Goal: Navigation & Orientation: Find specific page/section

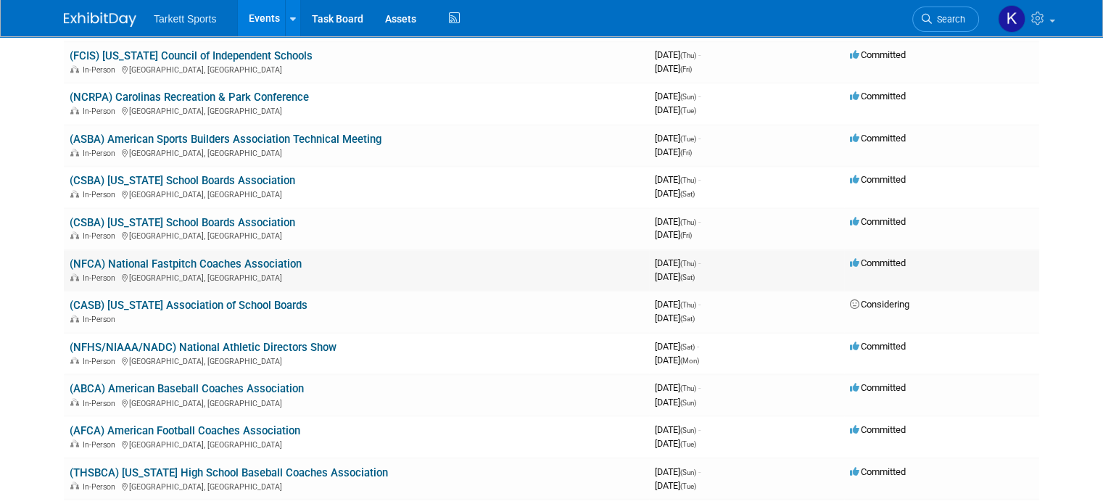
scroll to position [2321, 0]
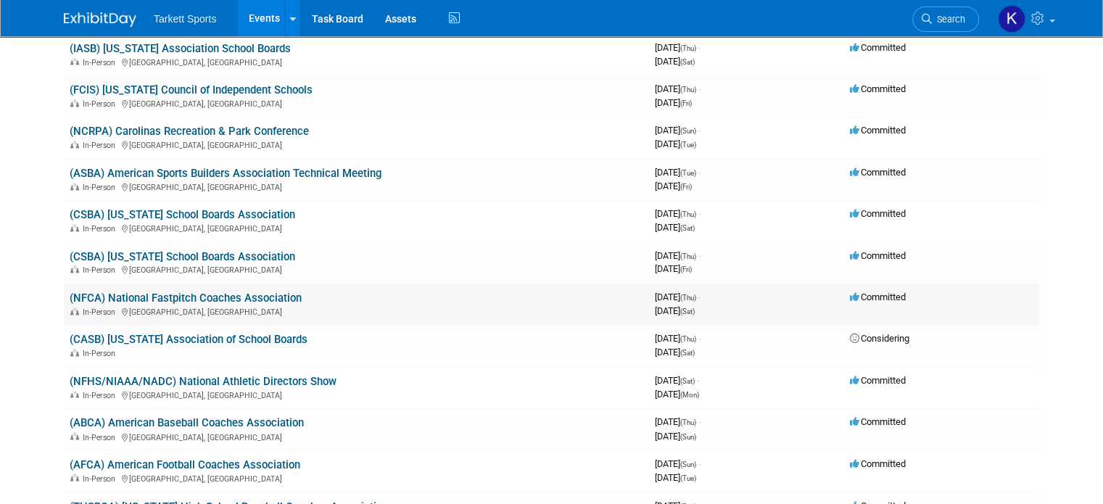
click at [203, 292] on link "(NFCA) National Fastpitch Coaches Association" at bounding box center [186, 298] width 232 height 13
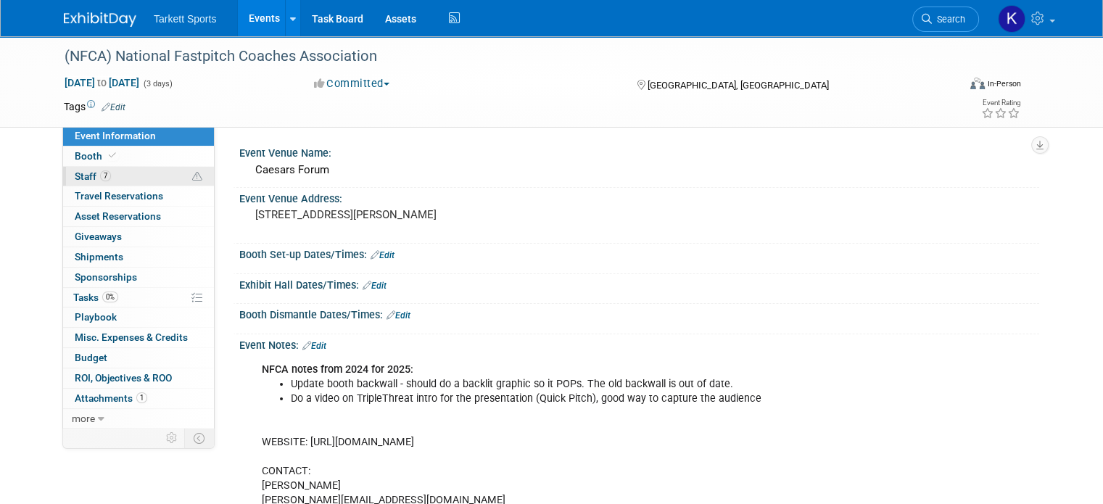
click at [75, 176] on span "Staff 7" at bounding box center [93, 176] width 36 height 12
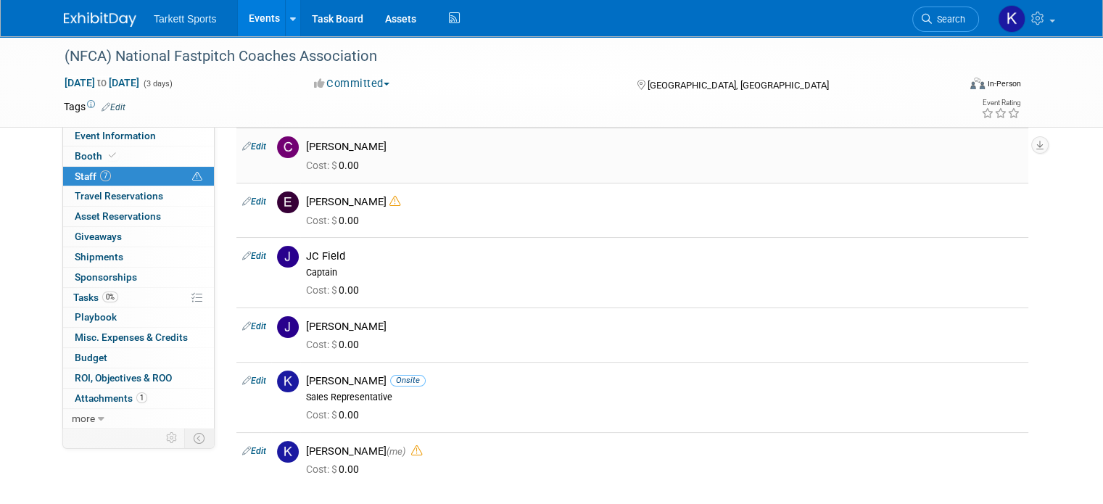
scroll to position [145, 0]
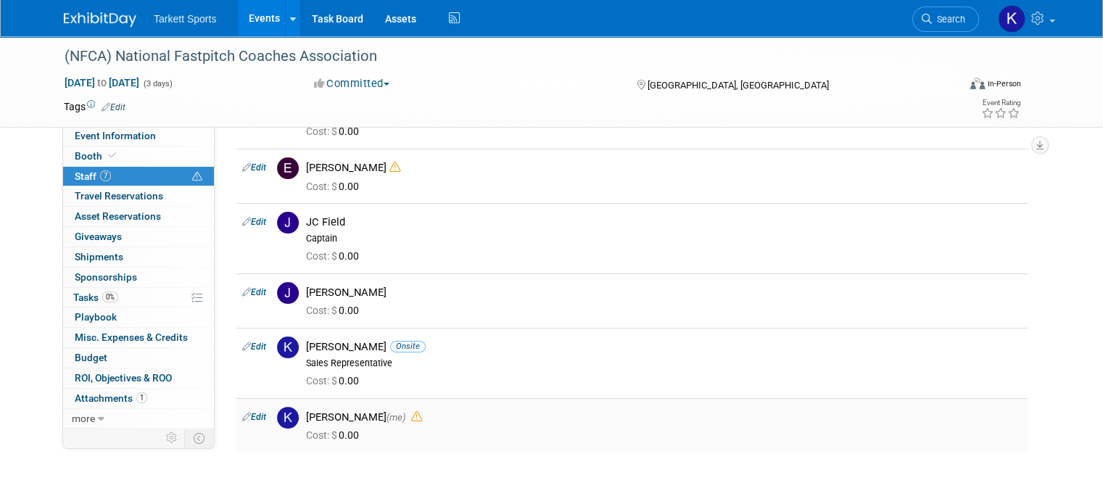
click at [422, 416] on icon at bounding box center [416, 416] width 11 height 11
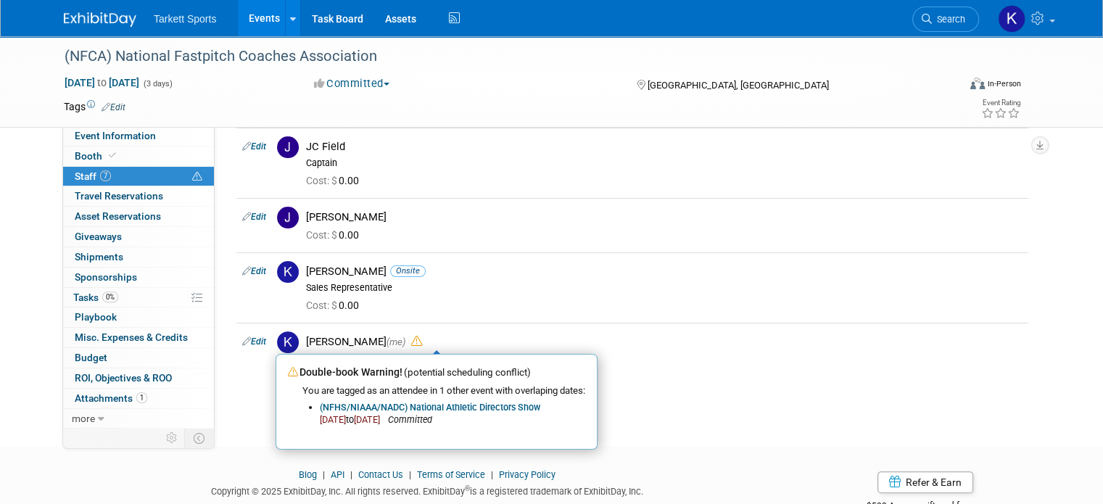
scroll to position [263, 0]
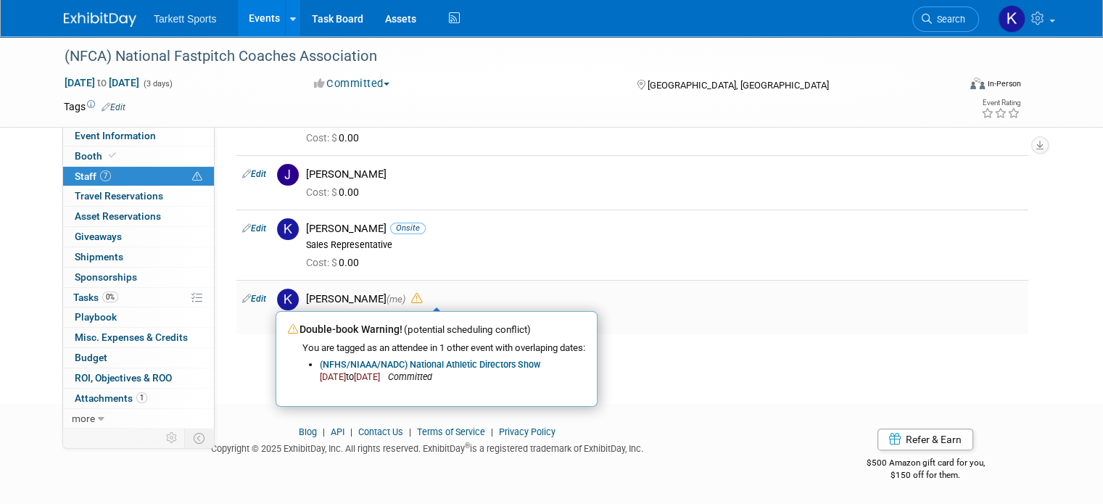
click at [748, 299] on div "Kenya Larkin-Landers (me) Double-book Warning! (potential scheduling conflict) …" at bounding box center [664, 299] width 716 height 14
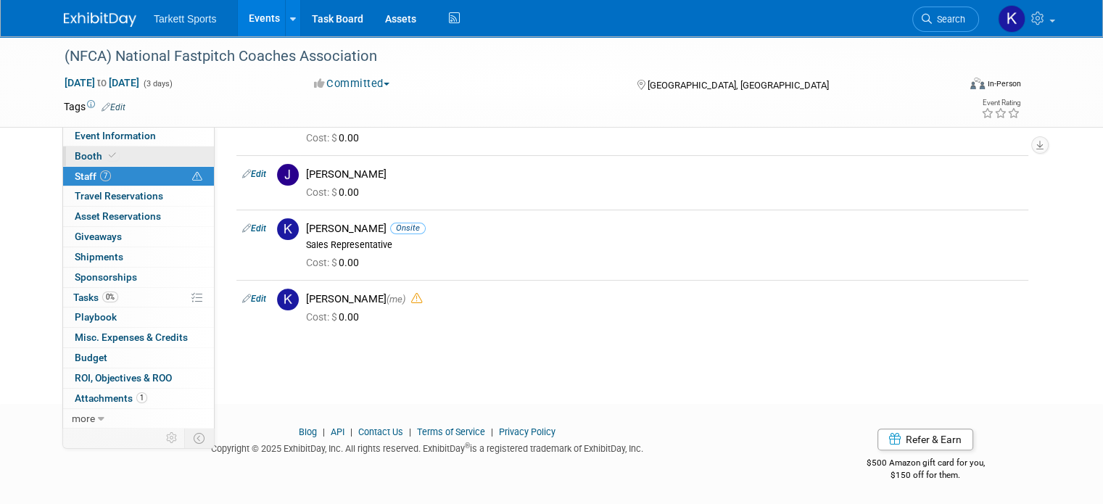
click at [75, 156] on span "Booth" at bounding box center [97, 156] width 44 height 12
select select "FieldTurf"
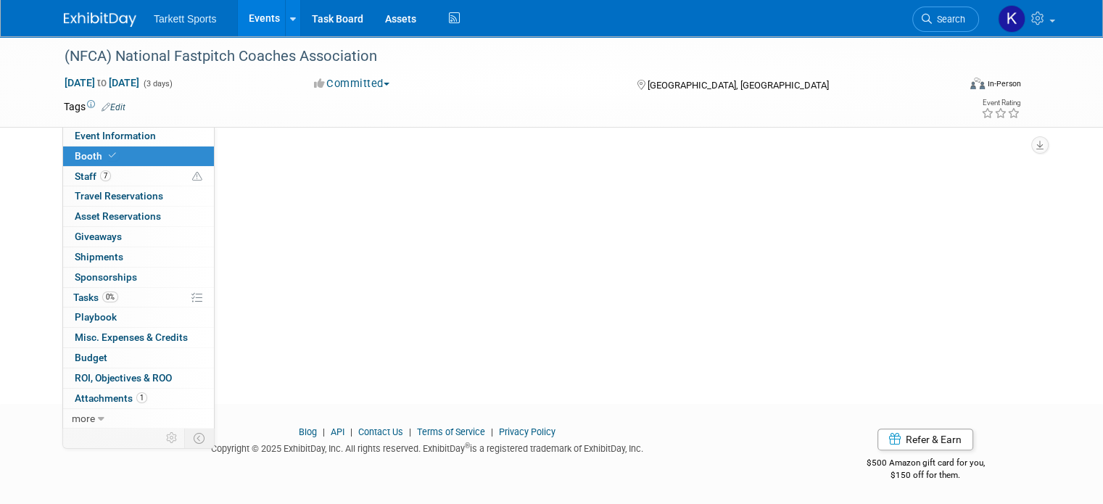
scroll to position [0, 0]
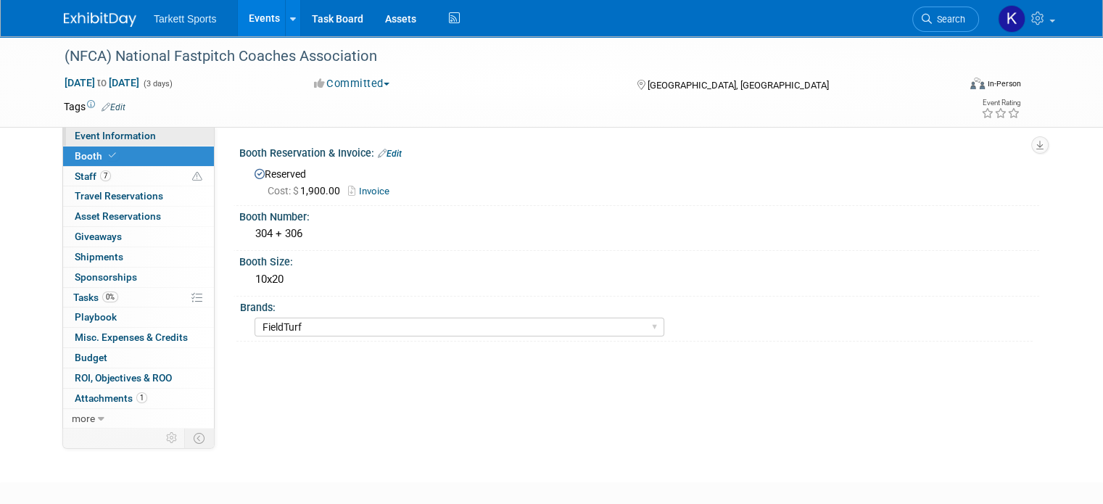
click at [76, 137] on span "Event Information" at bounding box center [115, 136] width 81 height 12
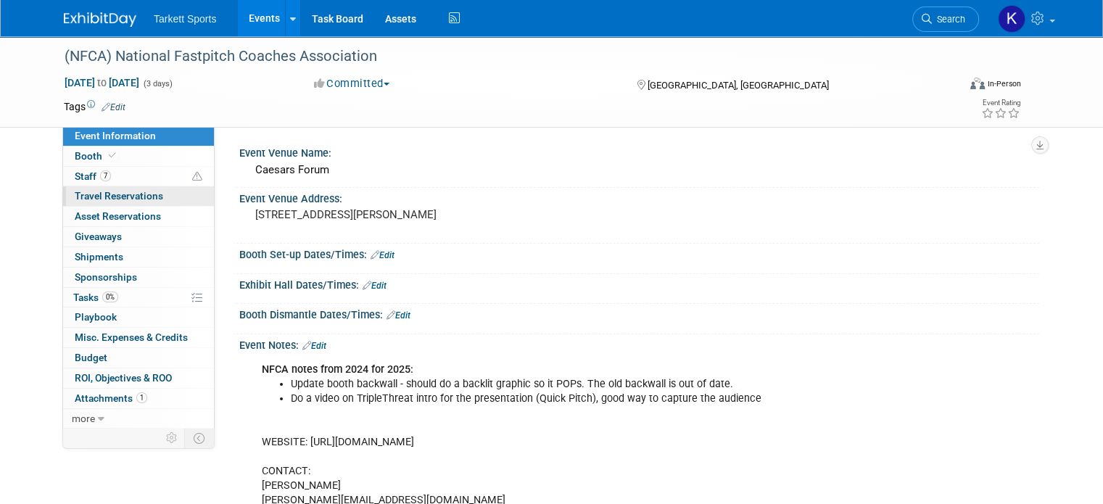
click at [111, 199] on span "Travel Reservations 0" at bounding box center [119, 196] width 88 height 12
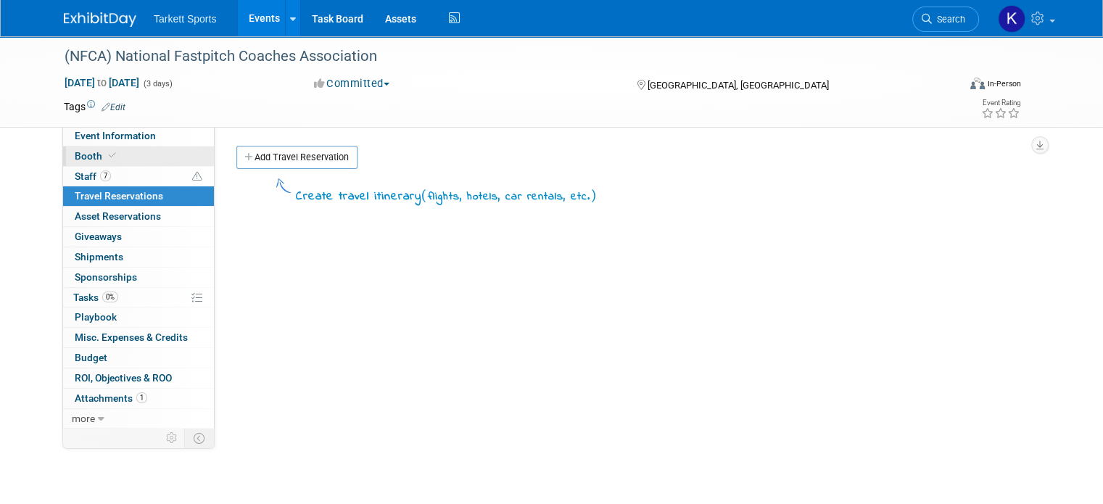
click at [83, 153] on span "Booth" at bounding box center [97, 156] width 44 height 12
select select "FieldTurf"
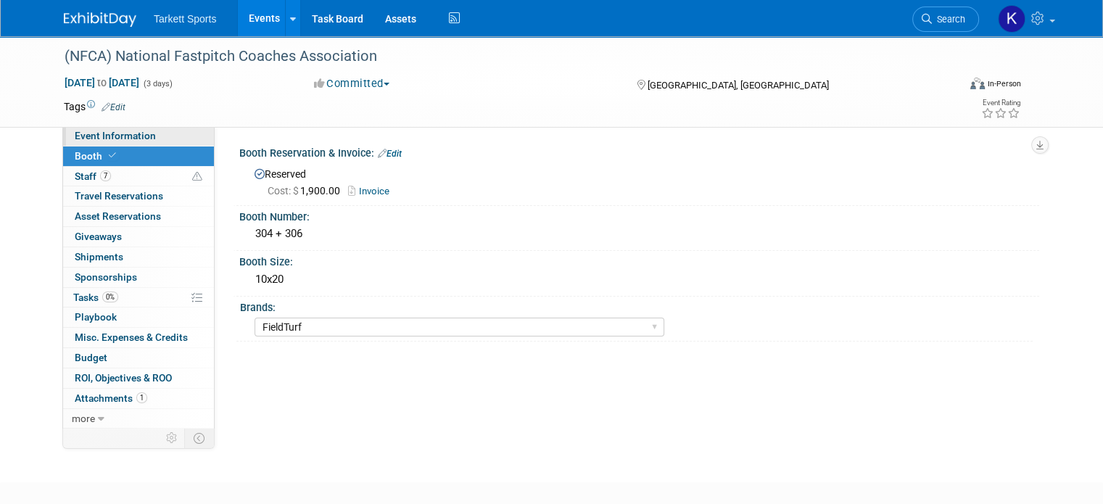
click at [84, 133] on span "Event Information" at bounding box center [115, 136] width 81 height 12
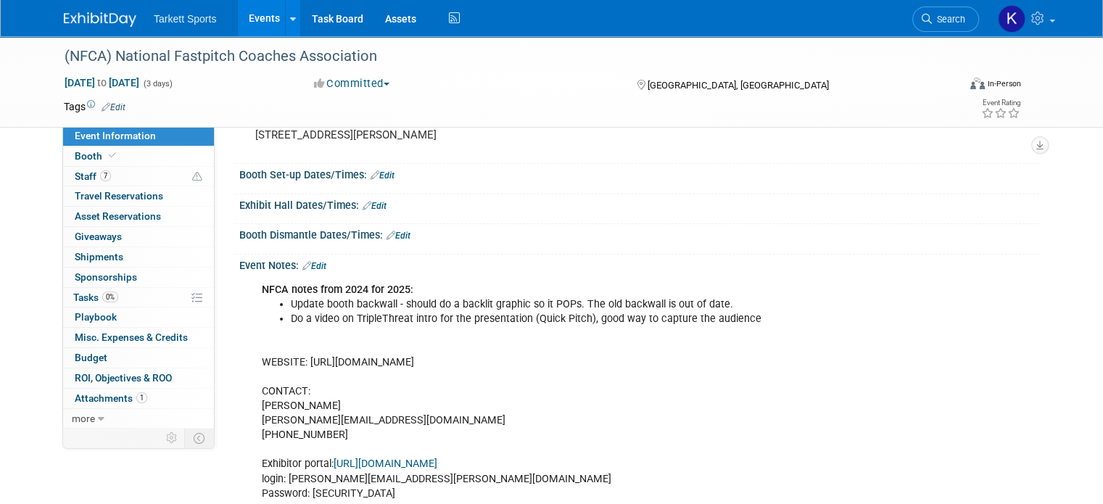
scroll to position [73, 0]
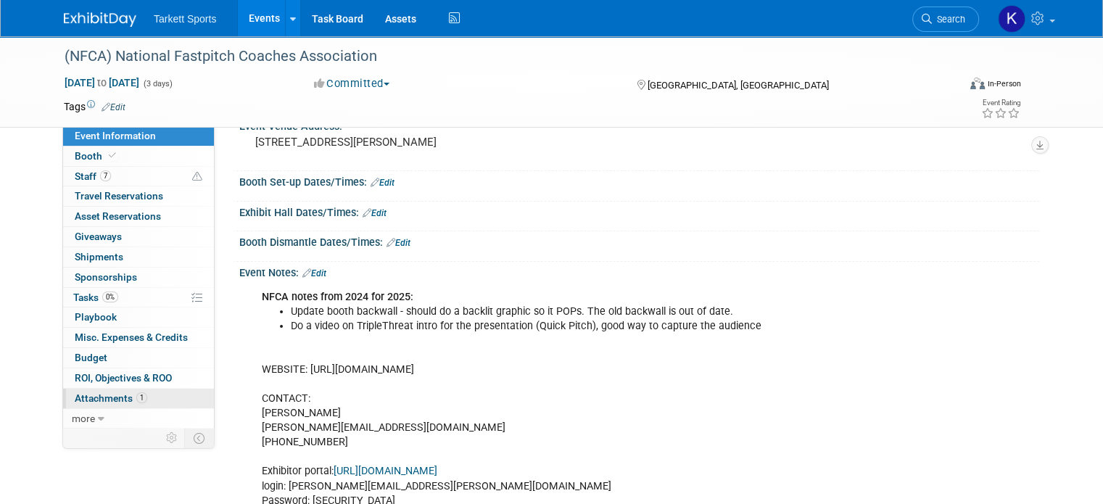
click at [75, 394] on span "Attachments 1" at bounding box center [111, 398] width 73 height 12
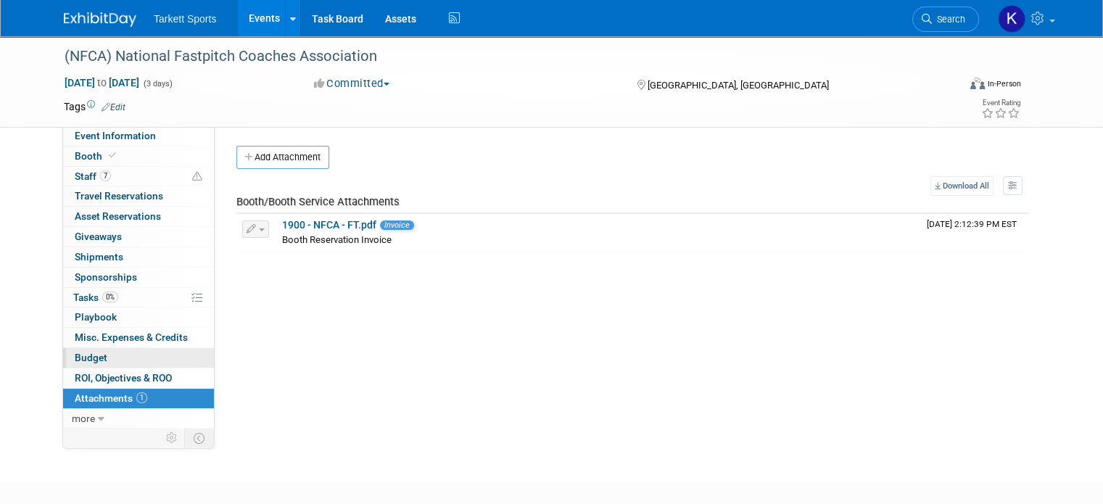
click at [75, 355] on span "Budget" at bounding box center [91, 358] width 33 height 12
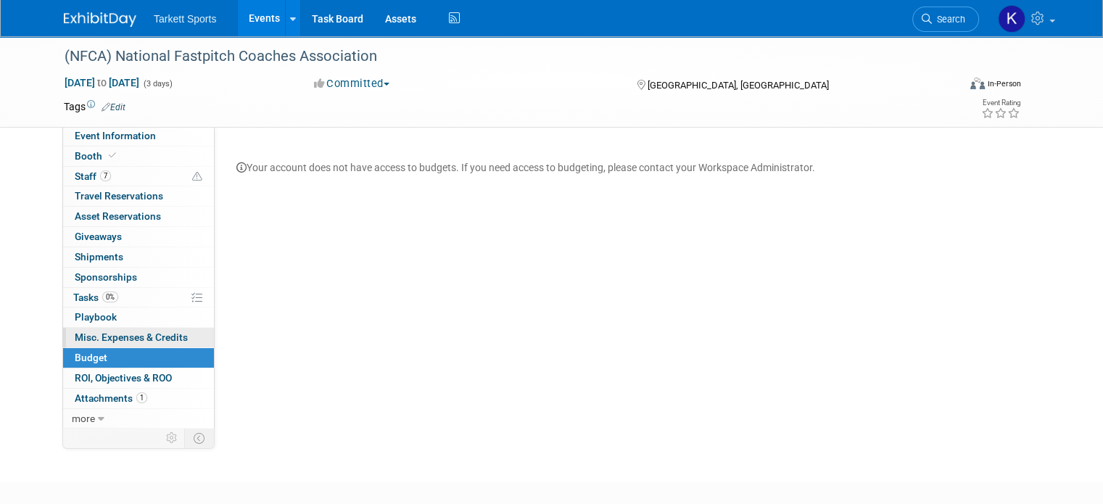
click at [75, 336] on span "Misc. Expenses & Credits 0" at bounding box center [131, 337] width 113 height 12
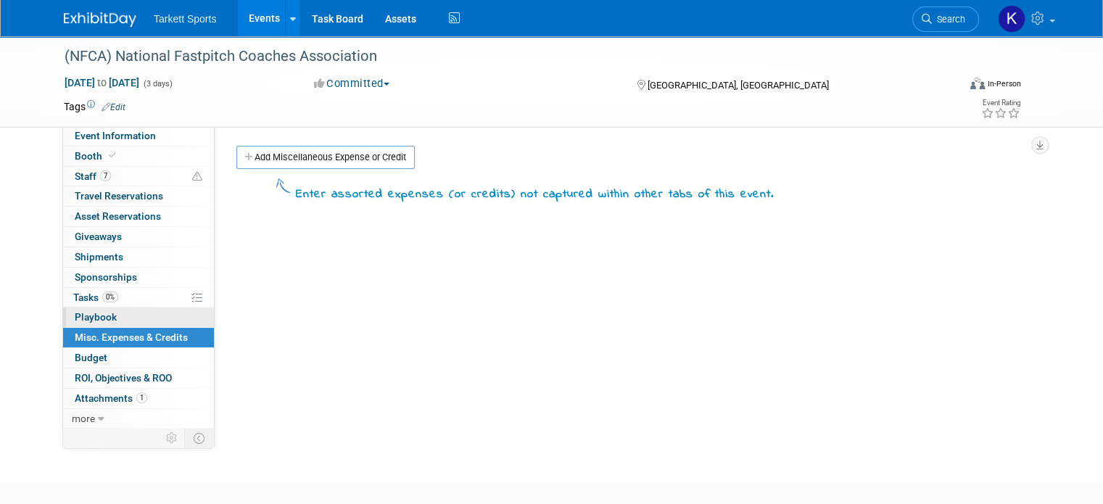
click at [75, 313] on span "Playbook 0" at bounding box center [96, 317] width 42 height 12
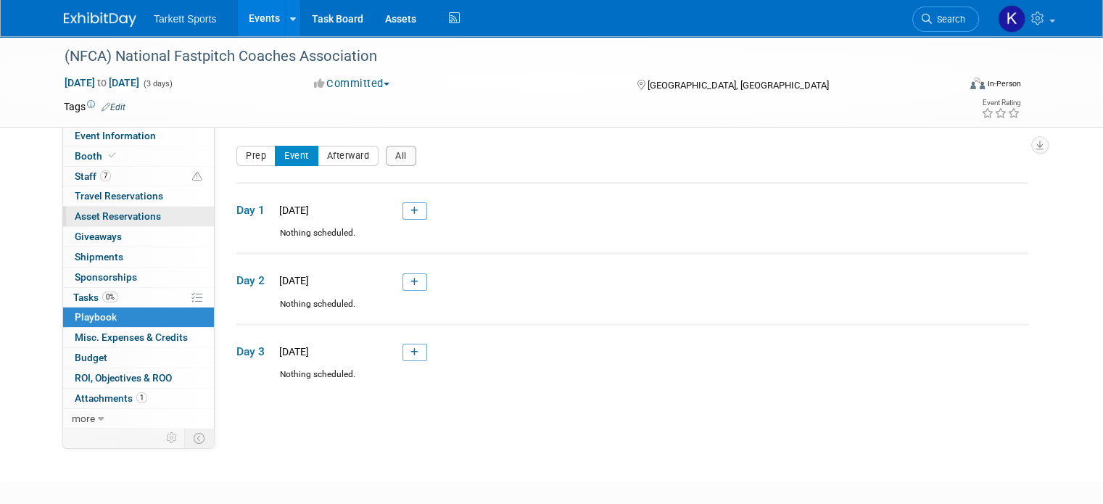
click at [75, 216] on span "Asset Reservations 0" at bounding box center [118, 216] width 86 height 12
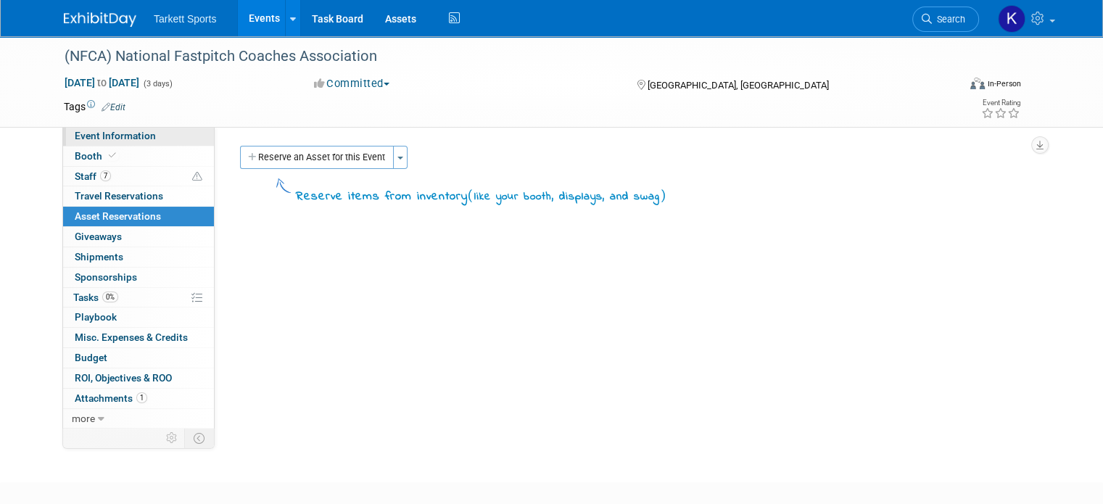
click at [91, 131] on span "Event Information" at bounding box center [115, 136] width 81 height 12
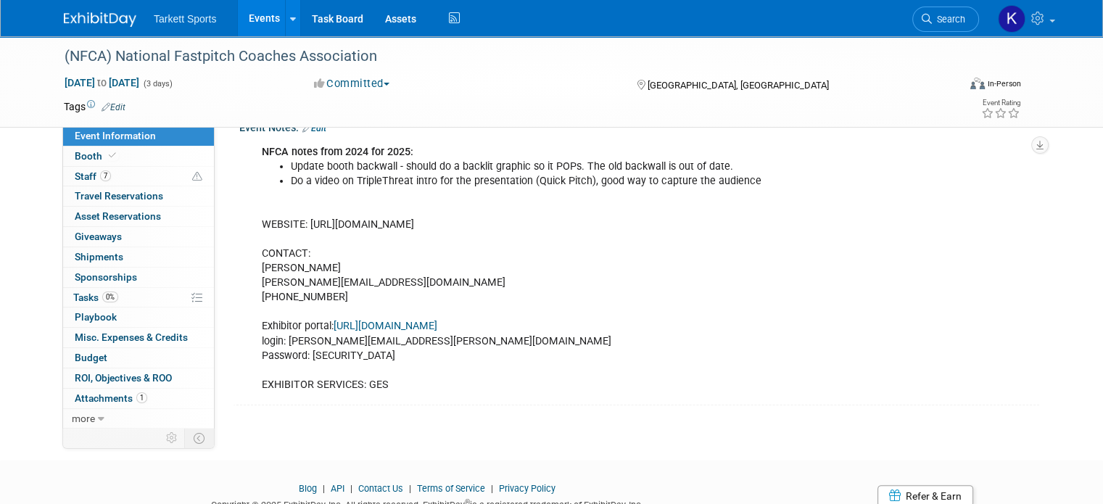
scroll to position [273, 0]
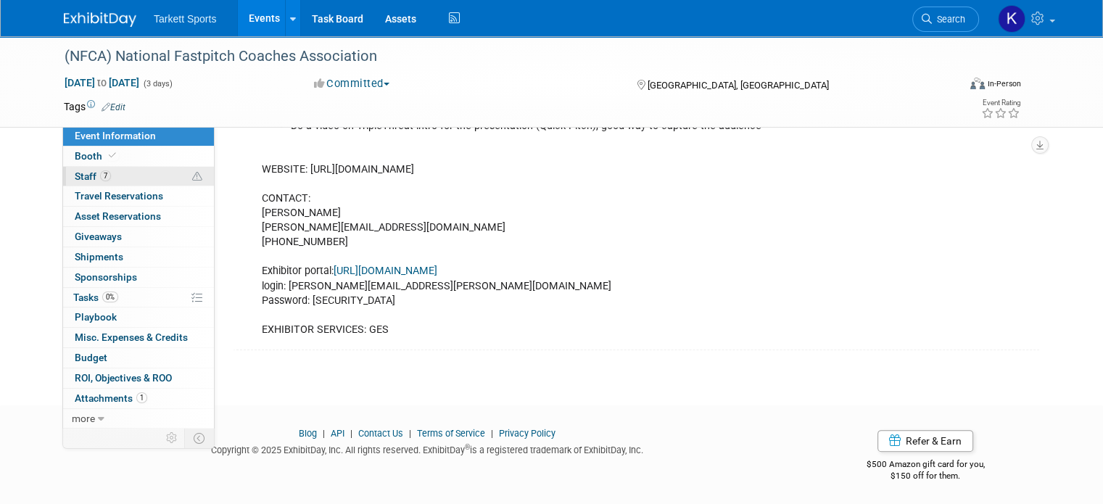
click at [75, 174] on span "Staff 7" at bounding box center [93, 176] width 36 height 12
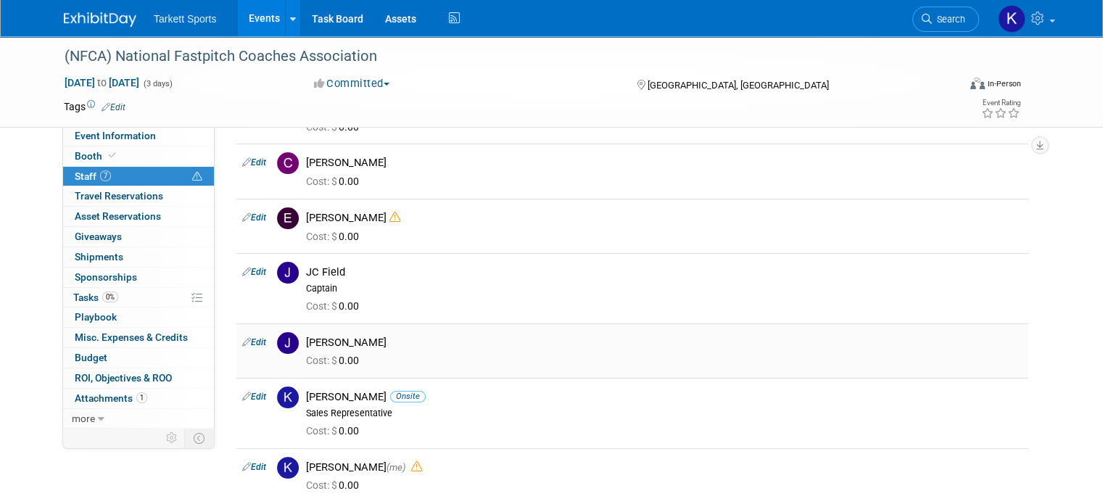
scroll to position [0, 0]
